Goal: Task Accomplishment & Management: Manage account settings

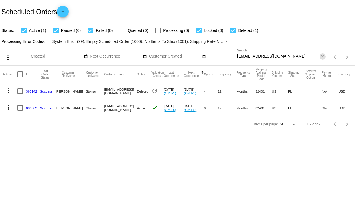
click at [323, 56] on mat-icon "close" at bounding box center [322, 56] width 4 height 5
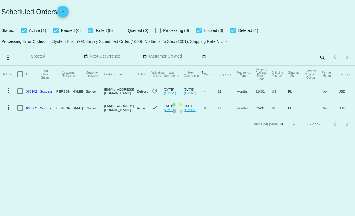
click at [320, 66] on mat-table "Actions Id Last Cycle Status Customer FirstName Customer LastName Customer Emai…" at bounding box center [177, 91] width 355 height 51
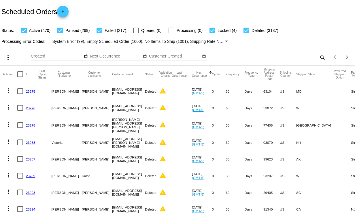
click at [320, 57] on mat-icon "search" at bounding box center [321, 57] width 7 height 9
click at [265, 55] on input "Search" at bounding box center [281, 56] width 88 height 5
paste input "[EMAIL_ADDRESS][DOMAIN_NAME]"
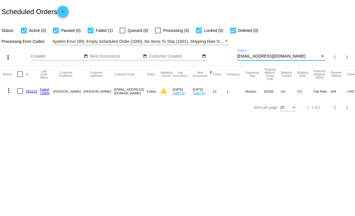
type input "[EMAIL_ADDRESS][DOMAIN_NAME]"
click at [32, 90] on link "682223" at bounding box center [31, 92] width 11 height 4
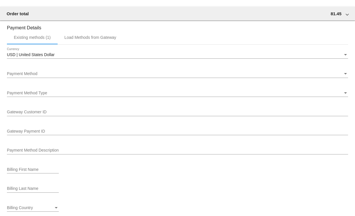
scroll to position [547, 0]
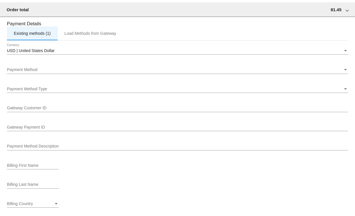
click at [31, 35] on div "Existing methods (1)" at bounding box center [32, 33] width 37 height 5
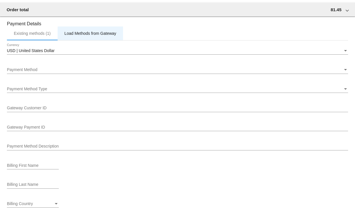
click at [104, 34] on div "Load Methods from Gateway" at bounding box center [90, 33] width 52 height 5
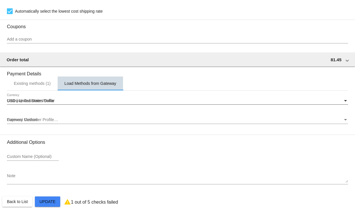
scroll to position [499, 0]
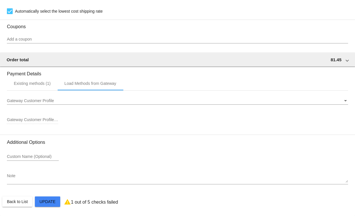
click at [52, 99] on span "Gateway Customer Profile" at bounding box center [30, 100] width 47 height 5
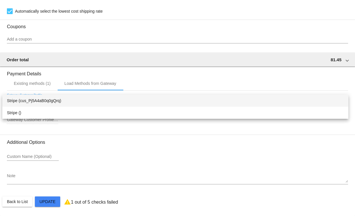
click at [210, 154] on div at bounding box center [177, 108] width 355 height 216
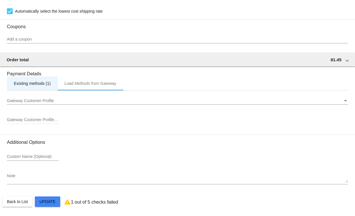
click at [28, 81] on div "Existing methods (1)" at bounding box center [32, 83] width 37 height 5
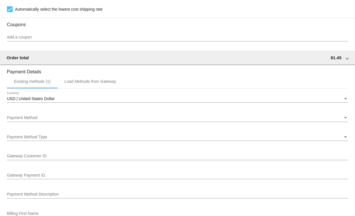
click at [44, 119] on div "Payment Method" at bounding box center [175, 118] width 336 height 5
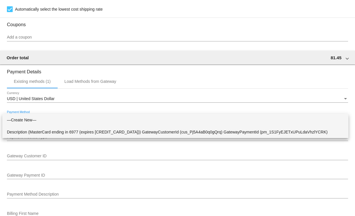
click at [48, 133] on span "Description (MasterCard ending in 6977 (expires [CREDIT_CARD_DATA])) GatewayCus…" at bounding box center [175, 132] width 337 height 12
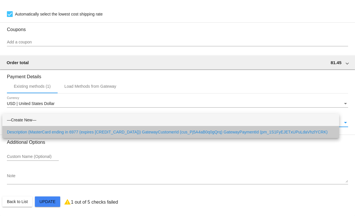
scroll to position [496, 0]
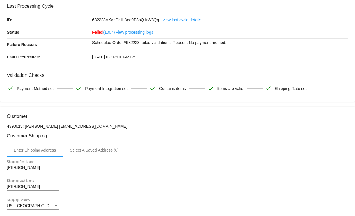
scroll to position [0, 0]
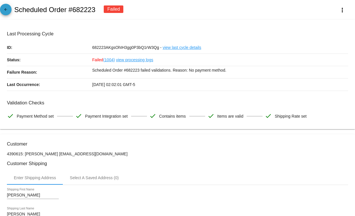
click at [4, 10] on mat-icon "arrow_back" at bounding box center [5, 10] width 7 height 7
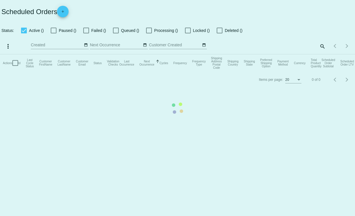
checkbox input "true"
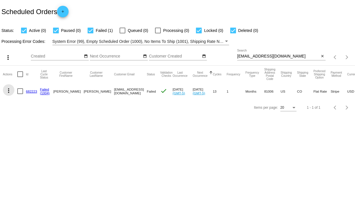
click at [9, 91] on mat-icon "more_vert" at bounding box center [8, 90] width 7 height 7
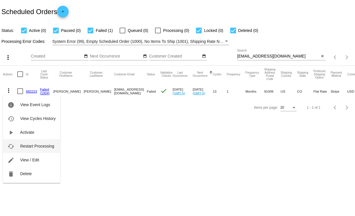
click at [41, 145] on span "Restart Processing" at bounding box center [37, 146] width 34 height 5
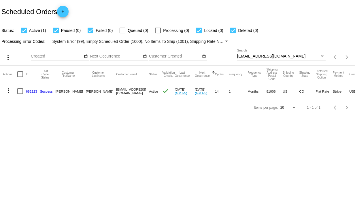
click at [32, 92] on link "682223" at bounding box center [31, 92] width 11 height 4
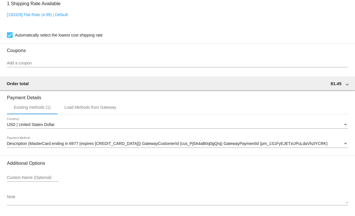
scroll to position [484, 0]
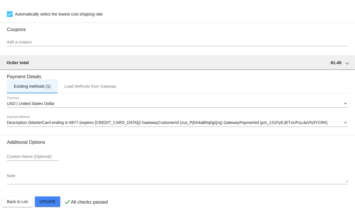
click at [38, 84] on div "Existing methods (1)" at bounding box center [32, 86] width 37 height 5
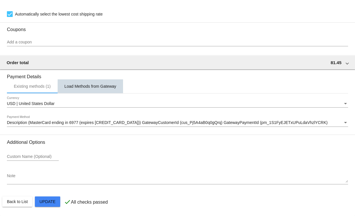
click at [107, 87] on div "Load Methods from Gateway" at bounding box center [90, 86] width 52 height 5
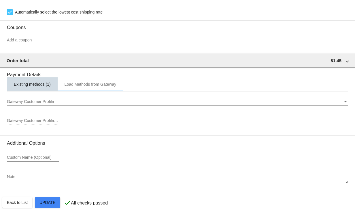
click at [34, 86] on div "Existing methods (1)" at bounding box center [32, 84] width 37 height 5
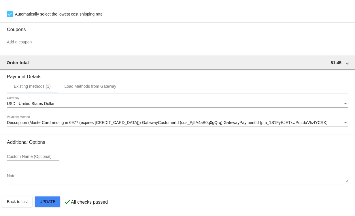
click at [133, 124] on span "Description (MasterCard ending in 6977 (expires [CREDIT_CARD_DATA])) GatewayCus…" at bounding box center [167, 122] width 320 height 5
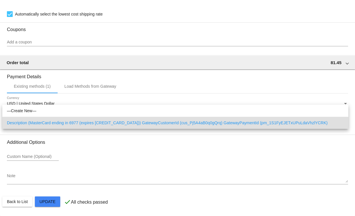
click at [273, 208] on div at bounding box center [177, 108] width 355 height 216
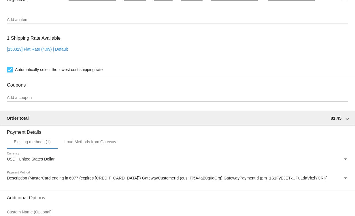
scroll to position [455, 0]
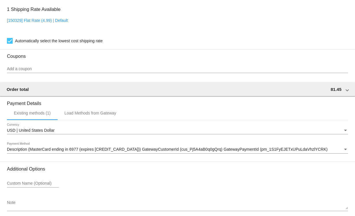
click at [77, 151] on span "Description (MasterCard ending in 6977 (expires [CREDIT_CARD_DATA])) GatewayCus…" at bounding box center [167, 149] width 320 height 5
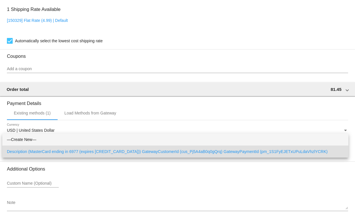
click at [16, 137] on span "—Create New—" at bounding box center [175, 140] width 337 height 12
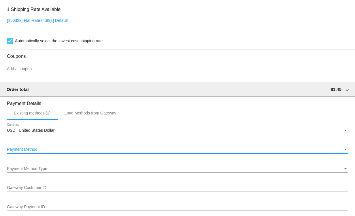
click at [48, 170] on div "Payment Method Type" at bounding box center [175, 169] width 336 height 5
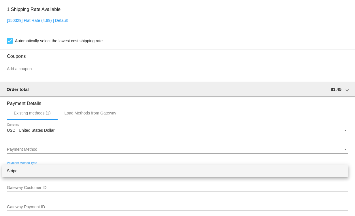
click at [96, 186] on div at bounding box center [177, 108] width 355 height 216
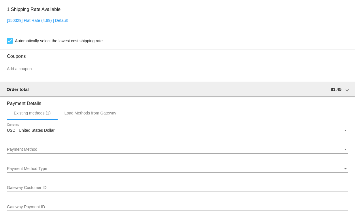
click at [39, 189] on input "Gateway Customer ID" at bounding box center [177, 188] width 341 height 5
click at [56, 197] on div "Gateway Customer ID" at bounding box center [177, 189] width 341 height 16
click at [44, 151] on div "Payment Method" at bounding box center [175, 149] width 336 height 5
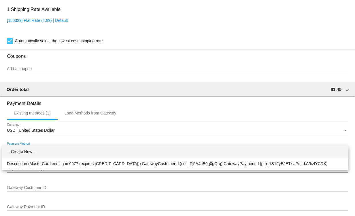
click at [16, 152] on span "—Create New—" at bounding box center [175, 152] width 337 height 12
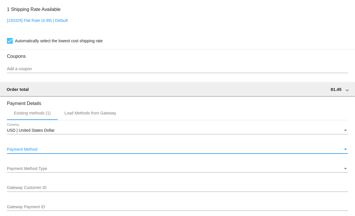
click at [25, 170] on span "Payment Method Type" at bounding box center [27, 168] width 40 height 5
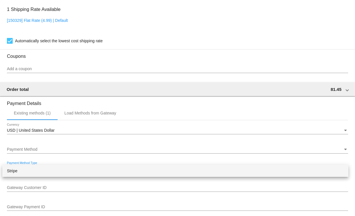
drag, startPoint x: 15, startPoint y: 172, endPoint x: 23, endPoint y: 172, distance: 7.8
click at [16, 172] on span "Stripe" at bounding box center [175, 171] width 337 height 12
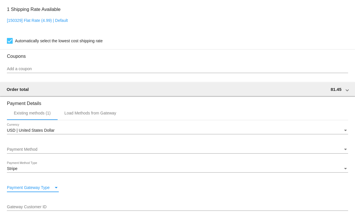
click at [57, 189] on div "Payment Gateway Type" at bounding box center [56, 188] width 5 height 5
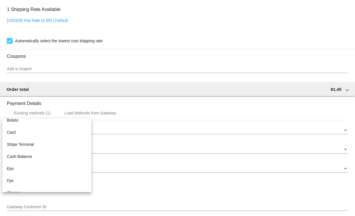
scroll to position [86, 0]
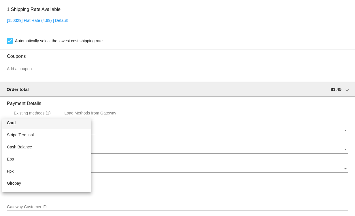
click at [27, 124] on span "Card" at bounding box center [47, 123] width 80 height 12
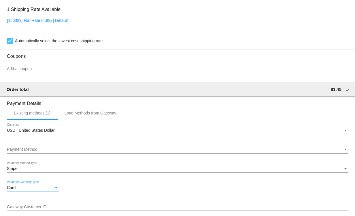
click at [52, 210] on input "Gateway Customer ID" at bounding box center [177, 207] width 341 height 5
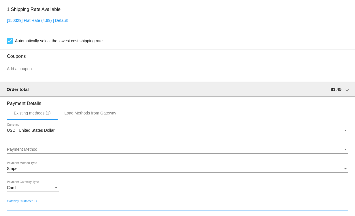
click at [18, 207] on input "Gateway Customer ID" at bounding box center [177, 207] width 341 height 5
paste input "cus_Pj5A4aB0q0gQrq"
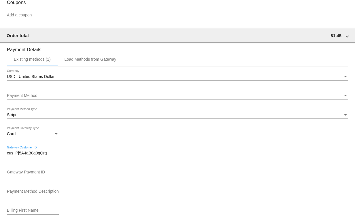
scroll to position [512, 0]
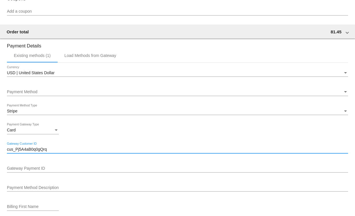
type input "cus_Pj5A4aB0q0gQrq"
click at [25, 171] on input "Gateway Payment ID" at bounding box center [177, 168] width 341 height 5
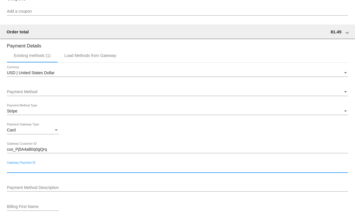
click at [48, 171] on input "Gateway Payment ID" at bounding box center [177, 168] width 341 height 5
paste input "pm_1S1FyEJETxUPuLdaVhzlYCRK"
type input "pm_1S1FyEJETxUPuLdaVhzlYCRK"
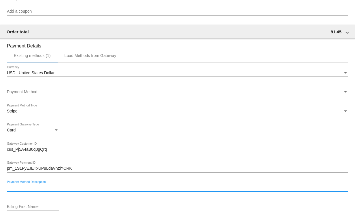
click at [58, 189] on input "Payment Method Description" at bounding box center [177, 188] width 341 height 5
type input "Mastercard ending in 6977"
click at [36, 209] on input "Billing First Name" at bounding box center [33, 207] width 52 height 5
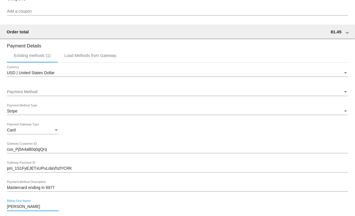
click at [36, 208] on input "[PERSON_NAME]" at bounding box center [33, 207] width 52 height 5
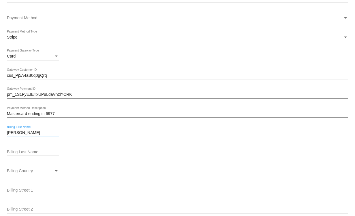
scroll to position [532, 0]
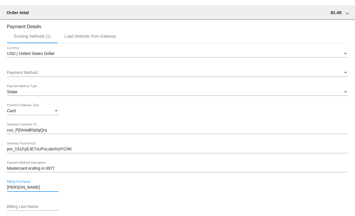
type input "[PERSON_NAME]"
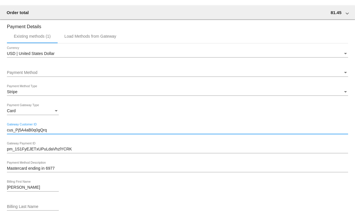
drag, startPoint x: 33, startPoint y: 132, endPoint x: -9, endPoint y: 131, distance: 42.0
click at [0, 131] on html "arrow_back Scheduled Order #682223 Active more_vert Last Processing Cycle ID: 6…" at bounding box center [177, 108] width 355 height 216
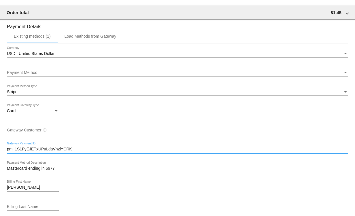
drag, startPoint x: 71, startPoint y: 153, endPoint x: -16, endPoint y: 154, distance: 86.4
click at [0, 154] on html "arrow_back Scheduled Order #682223 Active more_vert Last Processing Cycle ID: 6…" at bounding box center [177, 108] width 355 height 216
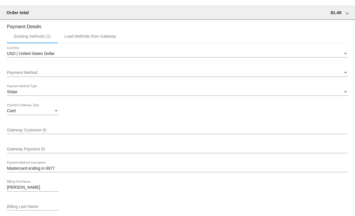
drag, startPoint x: 25, startPoint y: 168, endPoint x: -4, endPoint y: 167, distance: 28.8
click at [0, 167] on html "arrow_back Scheduled Order #682223 Active more_vert Last Processing Cycle ID: 6…" at bounding box center [177, 108] width 355 height 216
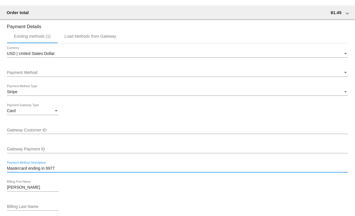
drag, startPoint x: 22, startPoint y: 171, endPoint x: 10, endPoint y: 172, distance: 12.4
click at [0, 169] on html "arrow_back Scheduled Order #682223 Active more_vert Last Processing Cycle ID: 6…" at bounding box center [177, 108] width 355 height 216
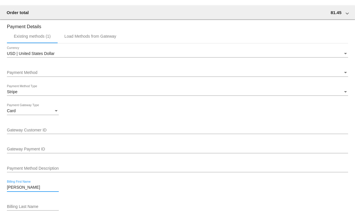
drag, startPoint x: 22, startPoint y: 188, endPoint x: -3, endPoint y: 185, distance: 25.3
click at [0, 185] on html "arrow_back Scheduled Order #682223 Active more_vert Last Processing Cycle ID: 6…" at bounding box center [177, 108] width 355 height 216
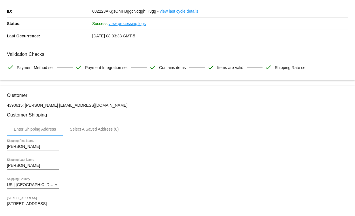
scroll to position [0, 0]
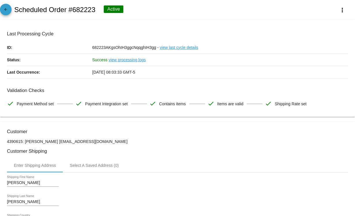
click at [8, 9] on mat-icon "arrow_back" at bounding box center [5, 10] width 7 height 7
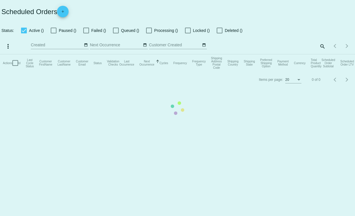
checkbox input "true"
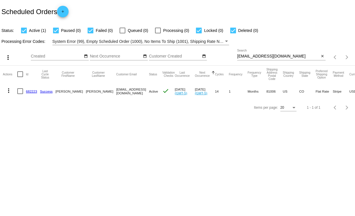
drag, startPoint x: 31, startPoint y: 92, endPoint x: 45, endPoint y: 94, distance: 13.7
click at [32, 92] on link "682223" at bounding box center [31, 92] width 11 height 4
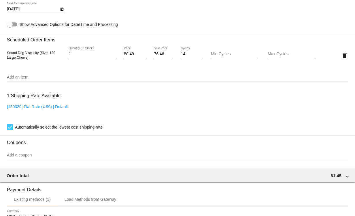
scroll to position [369, 0]
